Goal: Answer question/provide support

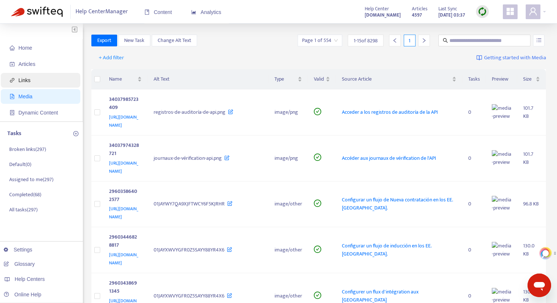
click at [30, 81] on span "Links" at bounding box center [24, 80] width 12 height 6
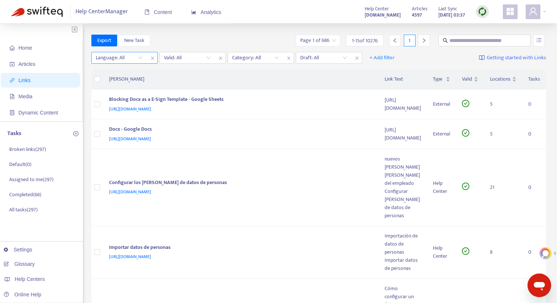
click at [147, 59] on div "Language: All" at bounding box center [124, 58] width 66 height 12
drag, startPoint x: 142, startPoint y: 59, endPoint x: 137, endPoint y: 58, distance: 5.3
click at [142, 59] on div "Language: All" at bounding box center [119, 57] width 55 height 11
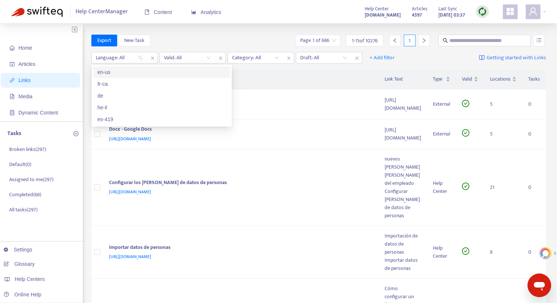
click at [133, 77] on div "en-us" at bounding box center [161, 72] width 137 height 12
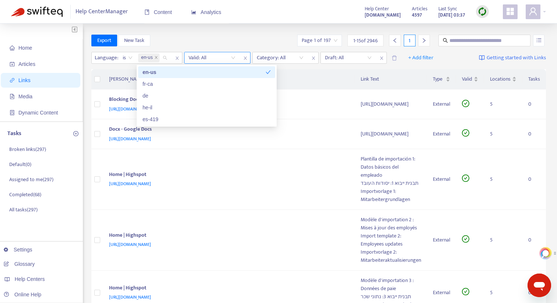
click at [203, 61] on input "search" at bounding box center [212, 57] width 47 height 11
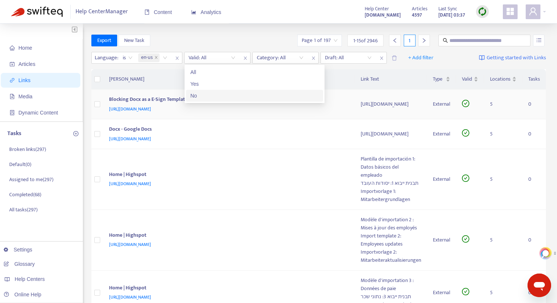
click at [203, 96] on div "No" at bounding box center [255, 96] width 128 height 8
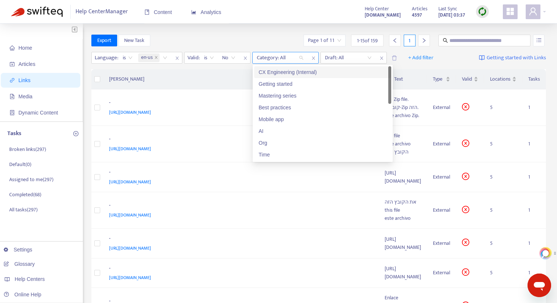
click at [272, 60] on div at bounding box center [276, 57] width 45 height 9
click at [275, 71] on div "CX Engineering (Internal)" at bounding box center [323, 72] width 128 height 8
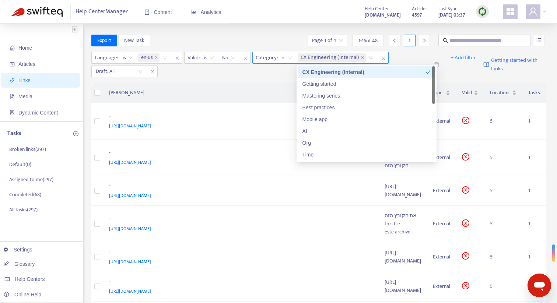
click at [288, 58] on span "is" at bounding box center [287, 57] width 10 height 11
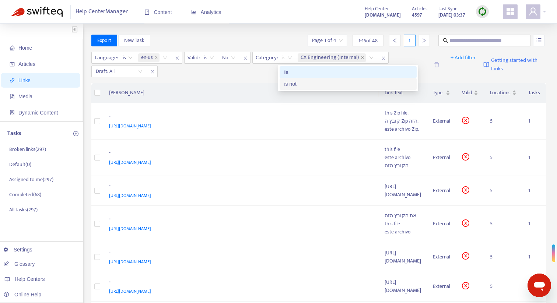
click at [292, 82] on div "is not" at bounding box center [348, 84] width 128 height 8
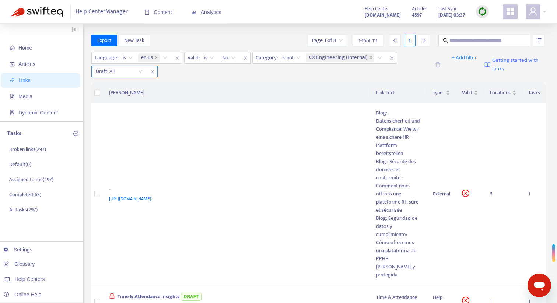
click at [140, 70] on input "search" at bounding box center [119, 71] width 47 height 11
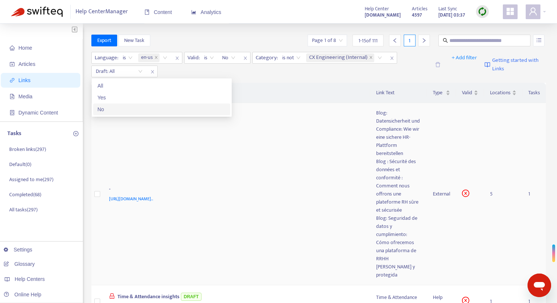
click at [133, 107] on div "No" at bounding box center [162, 109] width 128 height 8
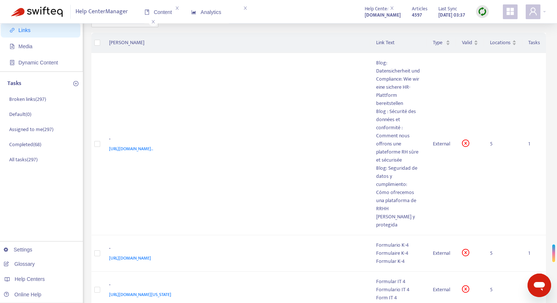
scroll to position [52, 0]
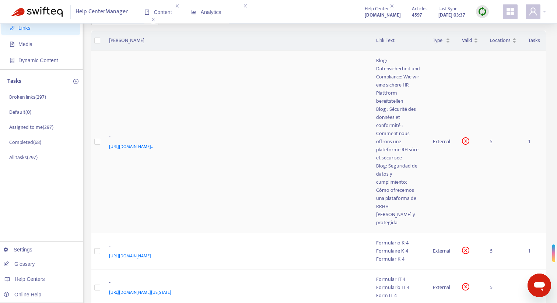
click at [390, 130] on div "Blog : Sécurité des données et conformité : Comment nous offrons une plateforme…" at bounding box center [398, 133] width 45 height 57
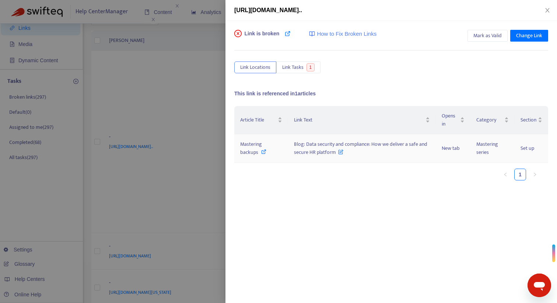
click at [340, 153] on icon at bounding box center [340, 150] width 5 height 8
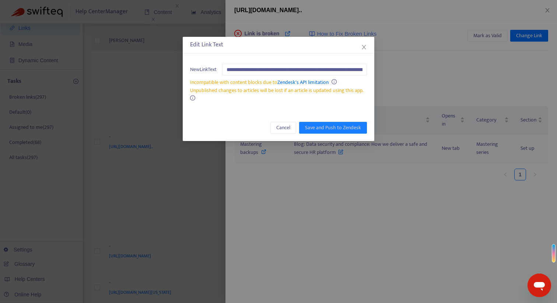
scroll to position [0, 63]
drag, startPoint x: 291, startPoint y: 131, endPoint x: 289, endPoint y: 135, distance: 4.8
click at [291, 131] on button "Cancel" at bounding box center [284, 128] width 26 height 12
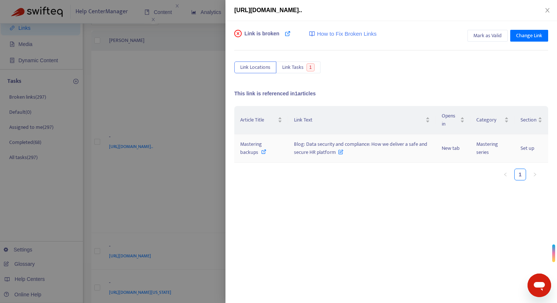
click at [265, 153] on icon at bounding box center [263, 151] width 5 height 5
click at [491, 34] on span "Mark as Valid" at bounding box center [488, 36] width 28 height 8
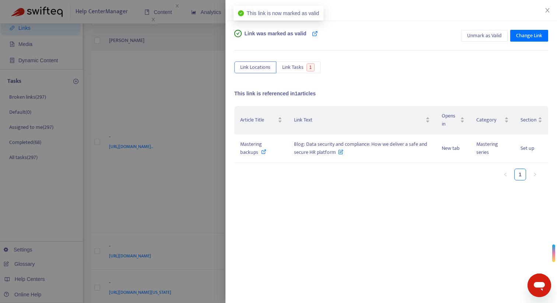
click at [217, 60] on div at bounding box center [278, 151] width 557 height 303
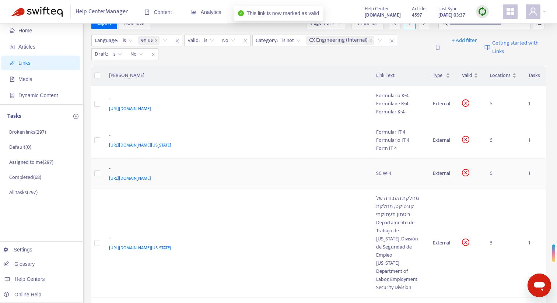
scroll to position [17, 0]
click at [411, 108] on div "Formulaire K-4" at bounding box center [398, 105] width 45 height 8
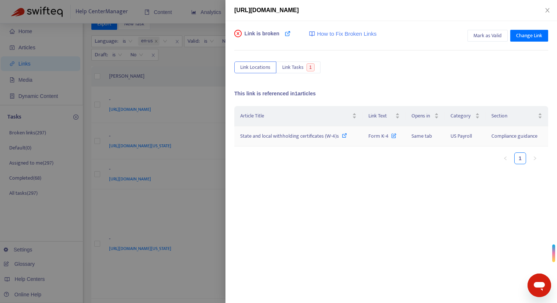
click at [344, 136] on icon at bounding box center [344, 135] width 5 height 5
